Goal: Transaction & Acquisition: Purchase product/service

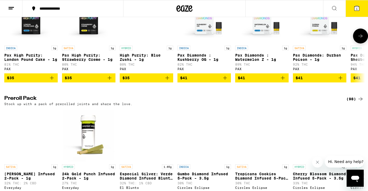
scroll to position [1262, 0]
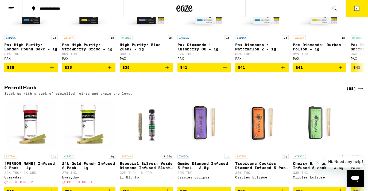
click at [335, 10] on icon at bounding box center [334, 8] width 6 height 6
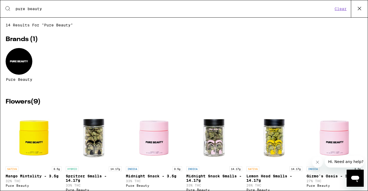
type input "pure beauty"
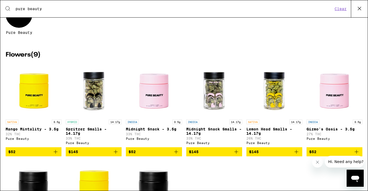
scroll to position [48, 0]
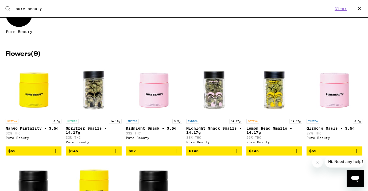
click at [51, 154] on span "$52" at bounding box center [33, 151] width 50 height 6
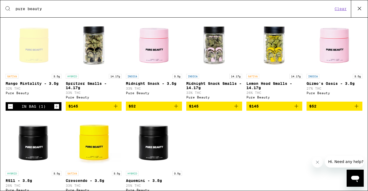
scroll to position [253, 0]
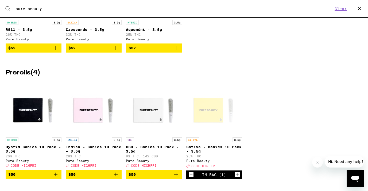
click at [187, 175] on div "In Bag (1)" at bounding box center [214, 175] width 56 height 9
click at [190, 175] on icon "Decrement" at bounding box center [190, 175] width 5 height 6
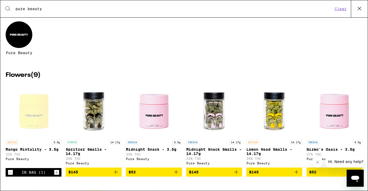
scroll to position [0, 0]
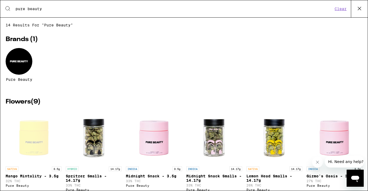
drag, startPoint x: 92, startPoint y: 10, endPoint x: 91, endPoint y: 2, distance: 8.5
click at [91, 2] on div "Search for Products pure beauty Clear" at bounding box center [183, 8] width 367 height 17
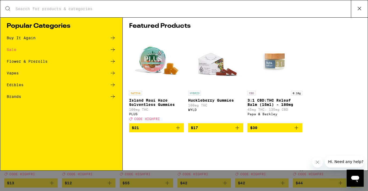
click at [112, 87] on icon at bounding box center [112, 85] width 6 height 6
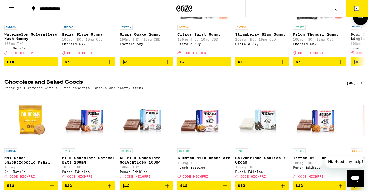
scroll to position [139, 0]
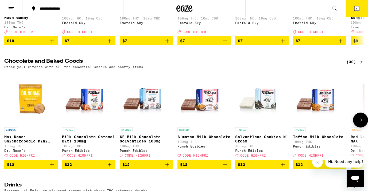
click at [358, 123] on icon at bounding box center [360, 120] width 6 height 6
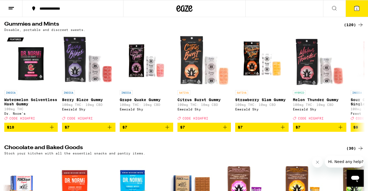
scroll to position [14, 0]
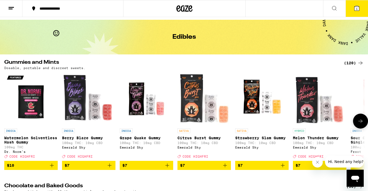
click at [360, 122] on icon at bounding box center [360, 121] width 6 height 6
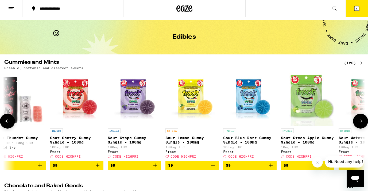
scroll to position [0, 301]
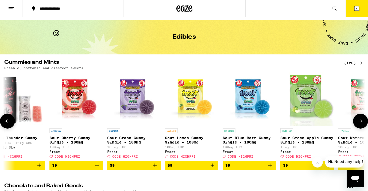
click at [359, 122] on icon at bounding box center [360, 121] width 6 height 6
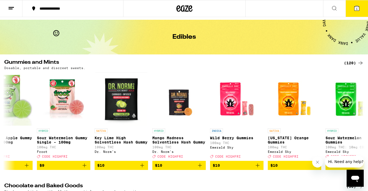
scroll to position [0, 0]
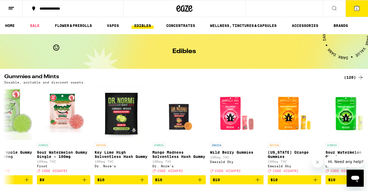
click at [357, 7] on icon at bounding box center [356, 8] width 5 height 5
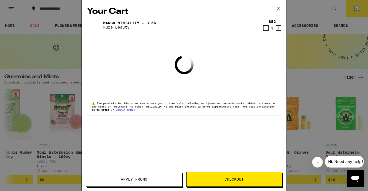
click at [232, 176] on button "Checkout" at bounding box center [234, 179] width 96 height 15
